Goal: Check status: Check status

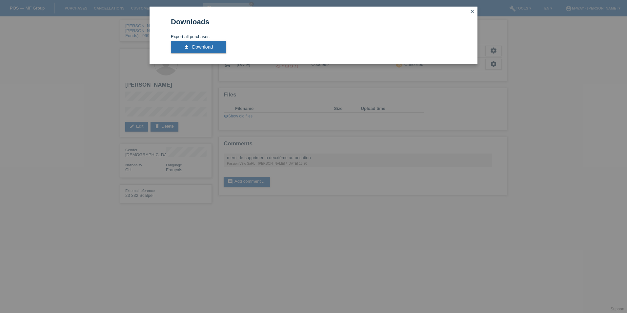
click at [472, 11] on icon "close" at bounding box center [472, 11] width 5 height 5
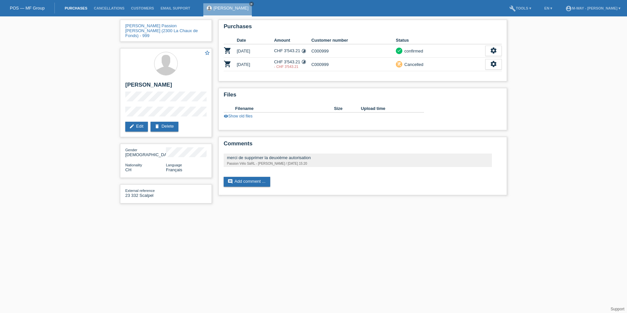
click at [78, 9] on link "Purchases" at bounding box center [75, 8] width 29 height 4
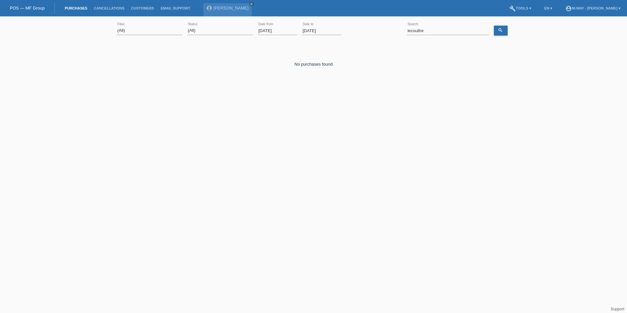
click at [282, 31] on input "[DATE]" at bounding box center [277, 31] width 39 height 8
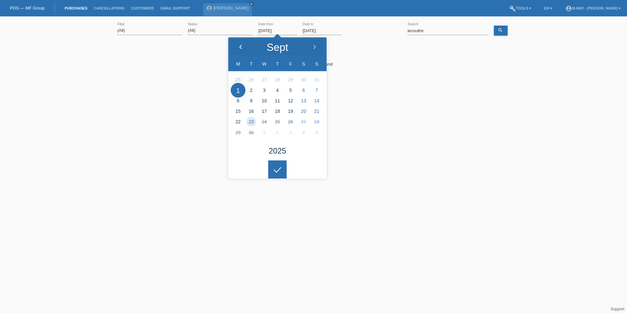
click at [242, 45] on icon at bounding box center [240, 47] width 5 height 5
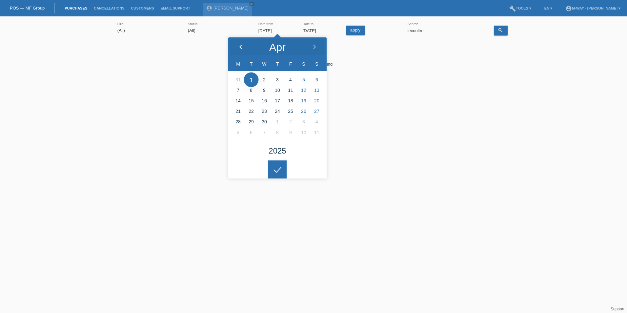
click at [242, 45] on icon at bounding box center [240, 47] width 5 height 5
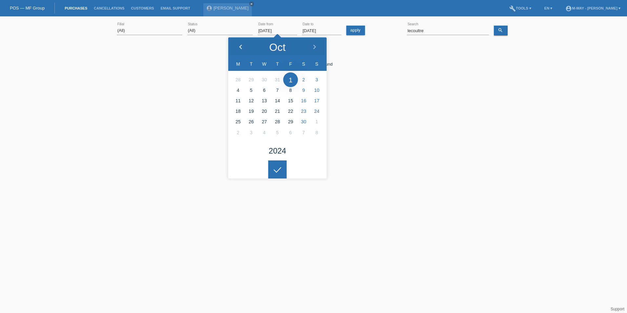
click at [242, 45] on icon at bounding box center [240, 47] width 5 height 5
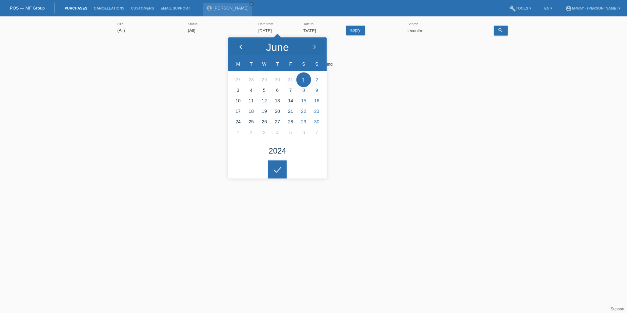
click at [242, 45] on icon at bounding box center [240, 47] width 5 height 5
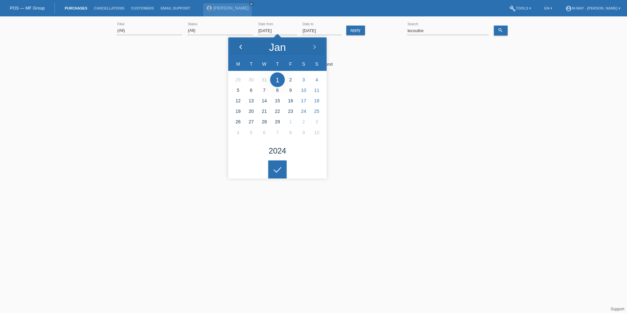
click at [242, 45] on icon at bounding box center [240, 47] width 5 height 5
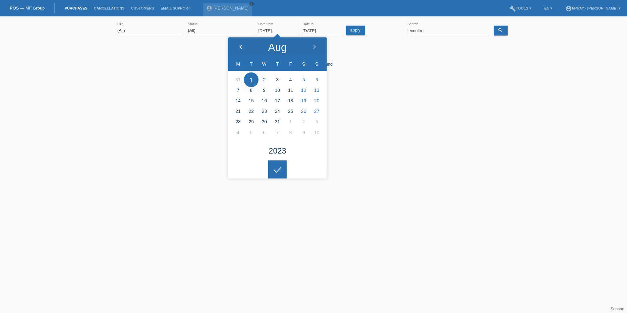
click at [242, 45] on icon at bounding box center [240, 47] width 5 height 5
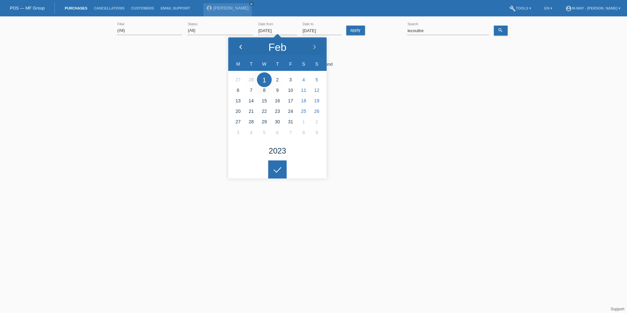
click at [242, 45] on icon at bounding box center [240, 47] width 5 height 5
type input "01.01.2023"
click at [277, 166] on div at bounding box center [277, 169] width 18 height 18
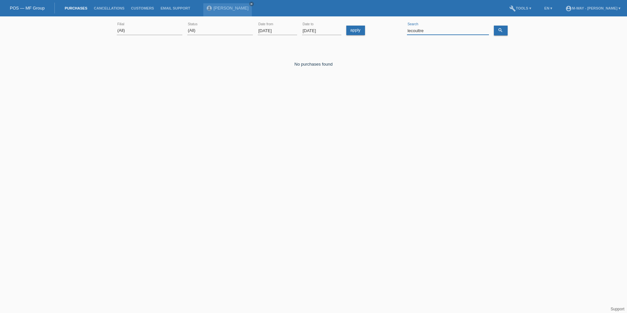
drag, startPoint x: 432, startPoint y: 32, endPoint x: 388, endPoint y: 27, distance: 44.9
click at [387, 28] on div "(All) Aarau Alexand'Ro Edouard'O Passion Vélo SàRL Basel Bern City Bern Expo Be…" at bounding box center [313, 31] width 393 height 22
click at [498, 31] on icon "search" at bounding box center [500, 30] width 5 height 5
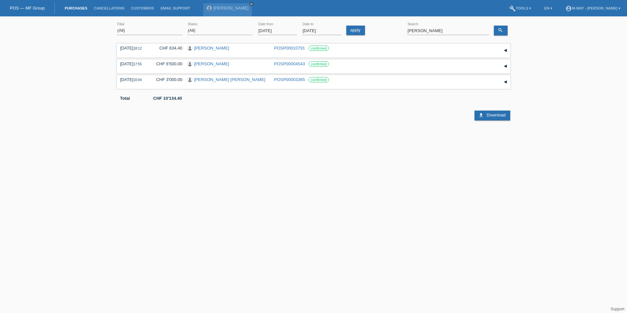
click at [268, 120] on html "POS — MF Group Purchases Cancellations Customers Email Support Alexandre Lecoul…" at bounding box center [313, 60] width 627 height 120
drag, startPoint x: 440, startPoint y: 26, endPoint x: 406, endPoint y: 26, distance: 34.1
click at [406, 26] on div "(All) Aarau Alexand'Ro Edouard'O Passion Vélo SàRL Basel Bern City Bern Expo Be…" at bounding box center [313, 31] width 393 height 22
drag, startPoint x: 428, startPoint y: 30, endPoint x: 377, endPoint y: 25, distance: 50.7
click at [378, 26] on div "(All) Aarau Alexand'Ro Edouard'O Passion Vélo SàRL Basel Bern City Bern Expo Be…" at bounding box center [313, 31] width 393 height 22
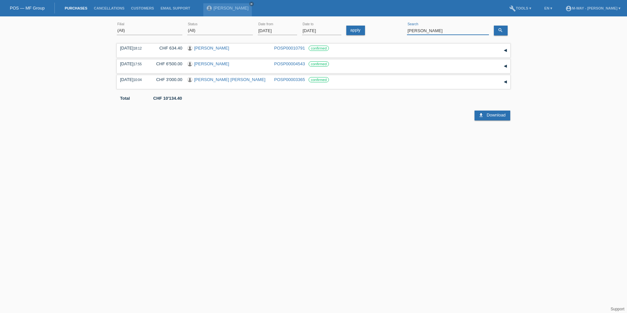
type input "angela frischknecht"
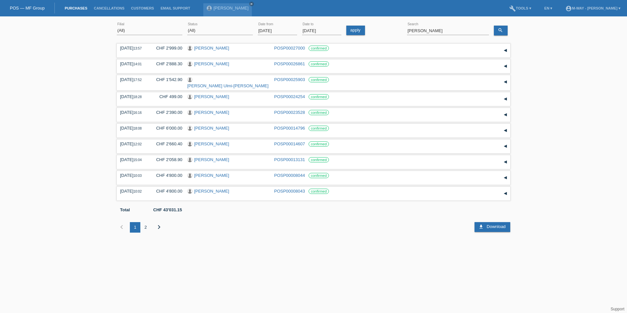
click at [146, 226] on div "2" at bounding box center [145, 227] width 10 height 10
